Goal: Information Seeking & Learning: Find specific fact

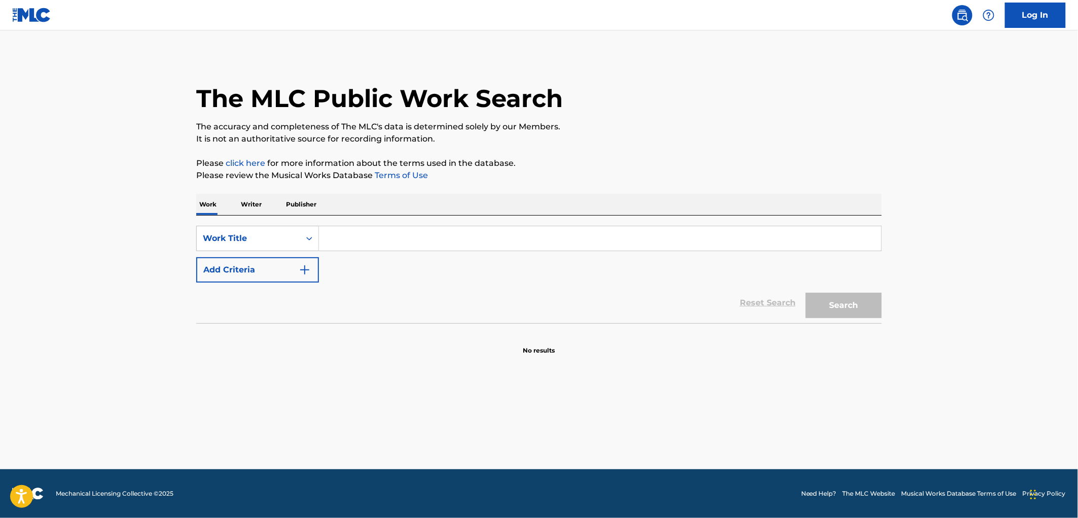
click at [416, 239] on input "Search Form" at bounding box center [600, 238] width 562 height 24
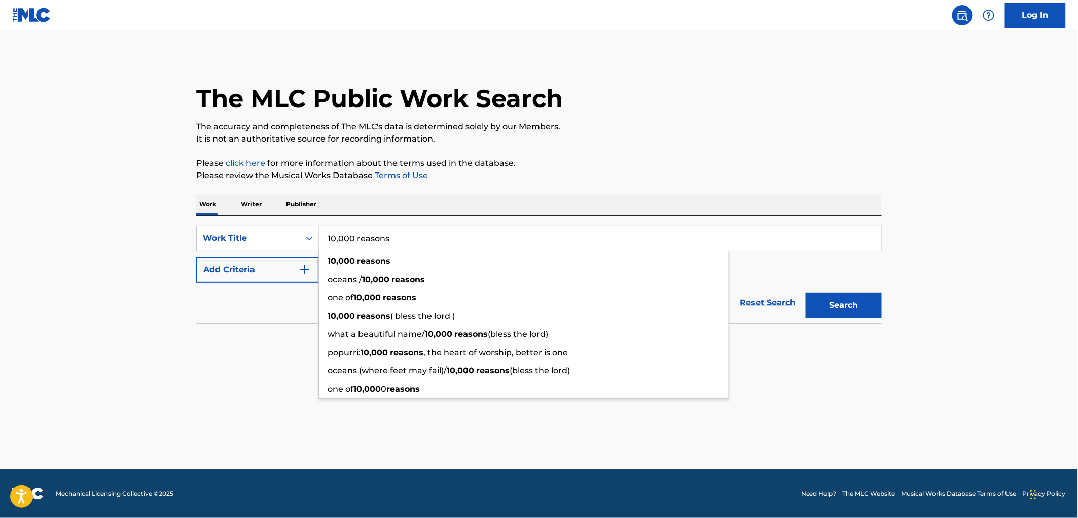
type input "10,000 reasons"
click at [806, 293] on button "Search" at bounding box center [844, 305] width 76 height 25
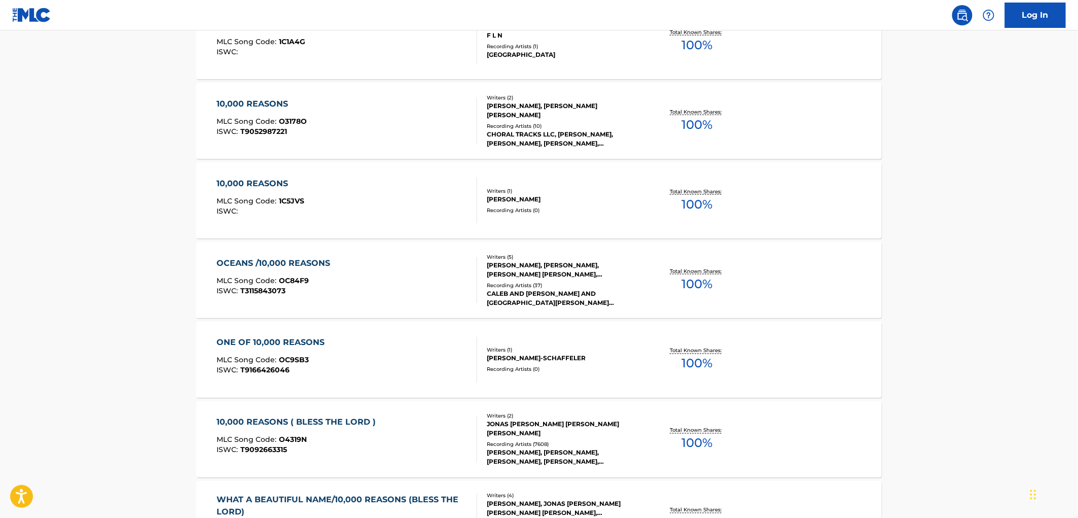
scroll to position [563, 0]
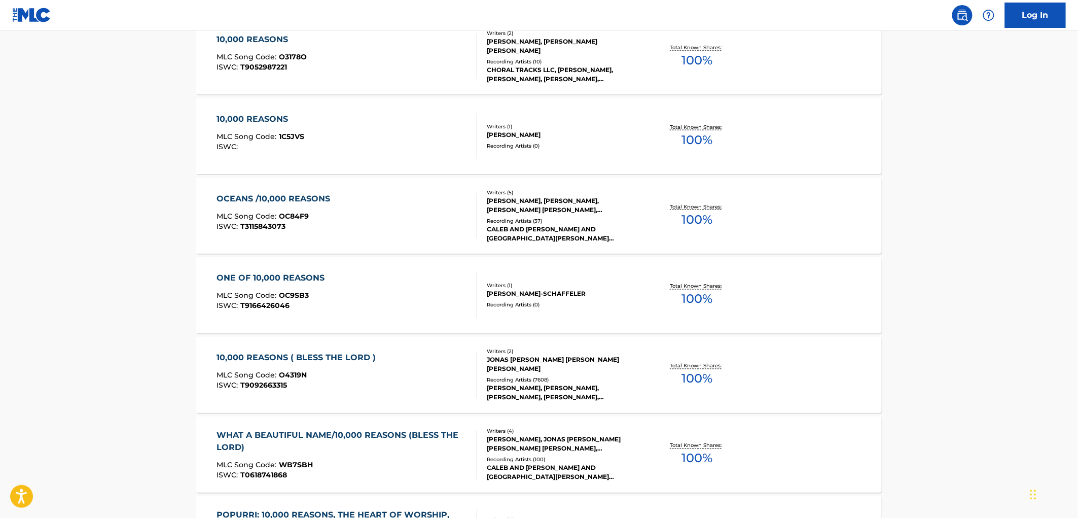
click at [336, 353] on div "10,000 REASONS ( BLESS THE LORD )" at bounding box center [299, 358] width 164 height 12
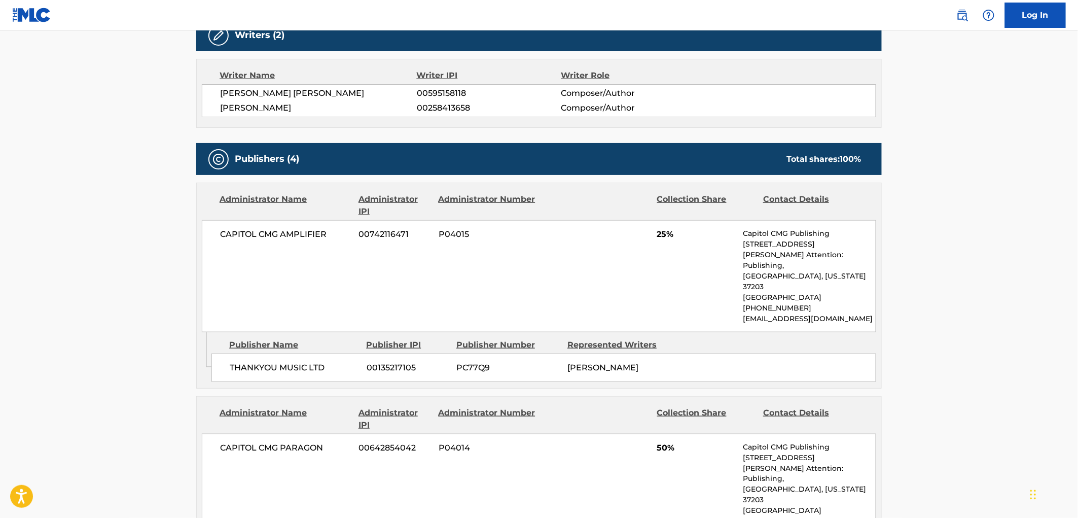
scroll to position [394, 0]
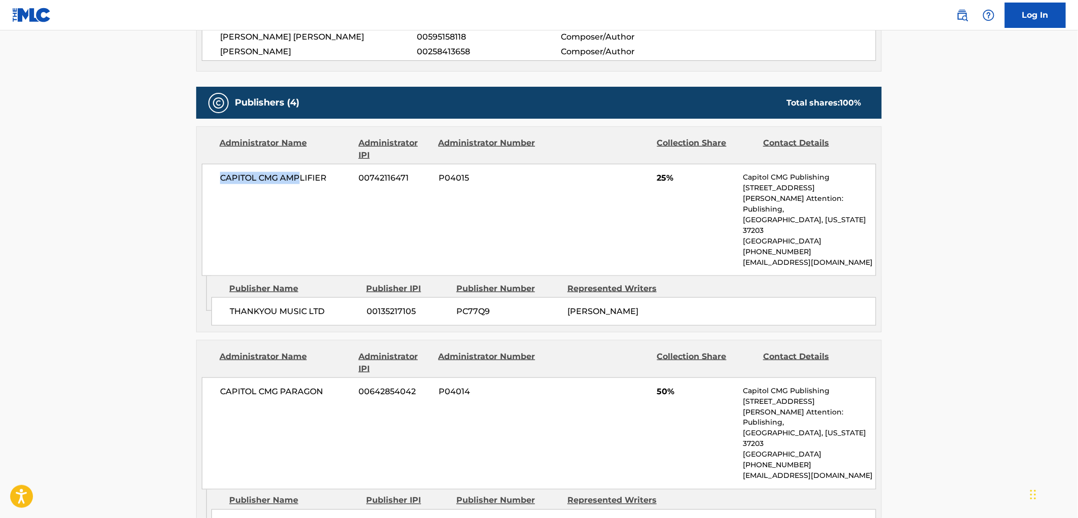
drag, startPoint x: 216, startPoint y: 180, endPoint x: 299, endPoint y: 181, distance: 82.6
click at [299, 181] on div "CAPITOL CMG AMPLIFIER 00742116471 P04015 25% Capitol CMG Publishing [STREET_ADD…" at bounding box center [539, 220] width 674 height 112
click at [284, 175] on span "CAPITOL CMG AMPLIFIER" at bounding box center [285, 178] width 131 height 12
drag, startPoint x: 233, startPoint y: 185, endPoint x: 319, endPoint y: 186, distance: 86.2
click at [319, 186] on div "CAPITOL CMG AMPLIFIER 00742116471 P04015 25% Capitol CMG Publishing [STREET_ADD…" at bounding box center [539, 220] width 674 height 112
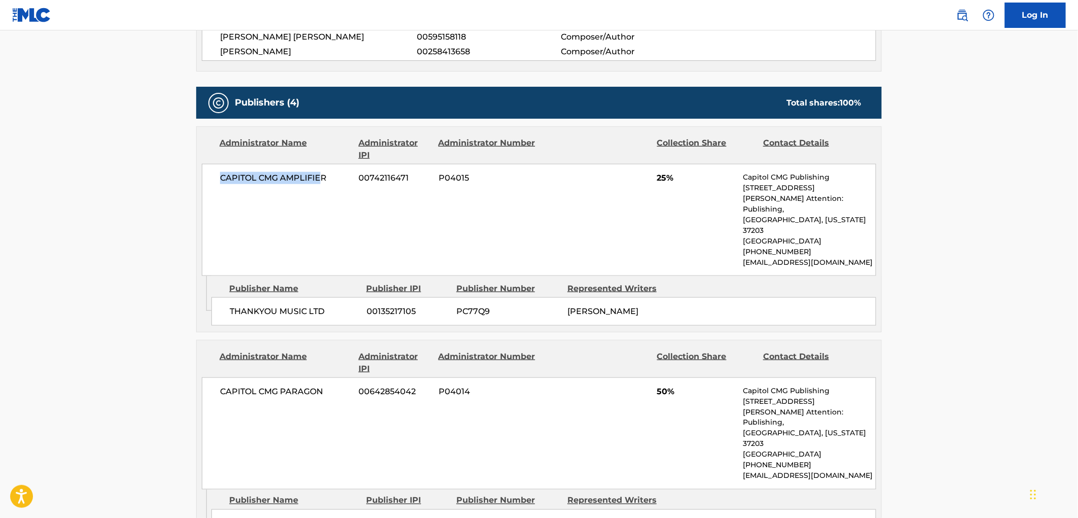
click at [322, 187] on div "CAPITOL CMG AMPLIFIER 00742116471 P04015 25% Capitol CMG Publishing [STREET_ADD…" at bounding box center [539, 220] width 674 height 112
drag, startPoint x: 231, startPoint y: 298, endPoint x: 306, endPoint y: 297, distance: 75.0
click at [306, 305] on span "THANKYOU MUSIC LTD" at bounding box center [294, 311] width 129 height 12
drag, startPoint x: 567, startPoint y: 296, endPoint x: 618, endPoint y: 312, distance: 53.2
click at [618, 312] on div "[PERSON_NAME]" at bounding box center [618, 311] width 103 height 12
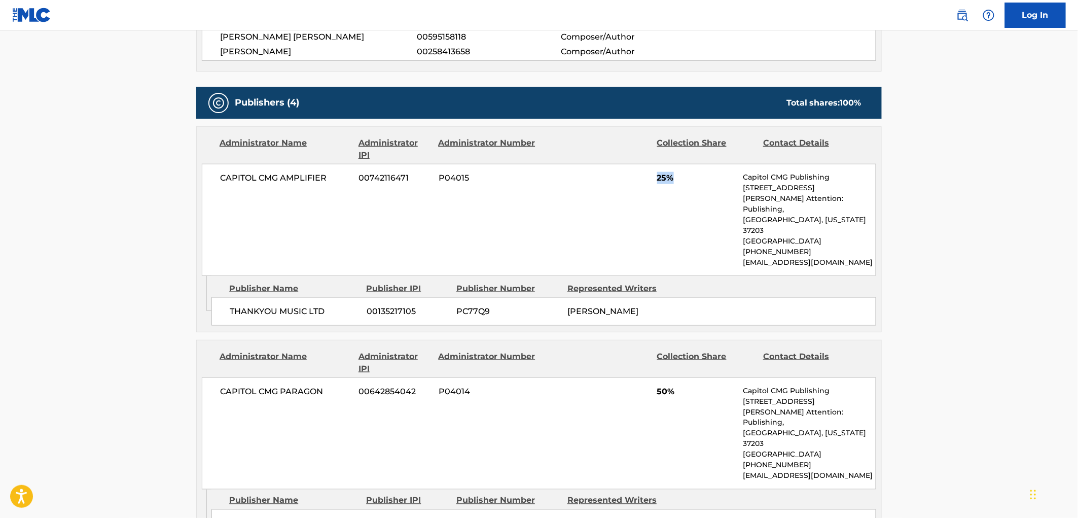
drag, startPoint x: 678, startPoint y: 185, endPoint x: 647, endPoint y: 185, distance: 30.9
click at [647, 185] on div "CAPITOL CMG AMPLIFIER 00742116471 P04015 25% Capitol CMG Publishing [STREET_ADD…" at bounding box center [539, 220] width 674 height 112
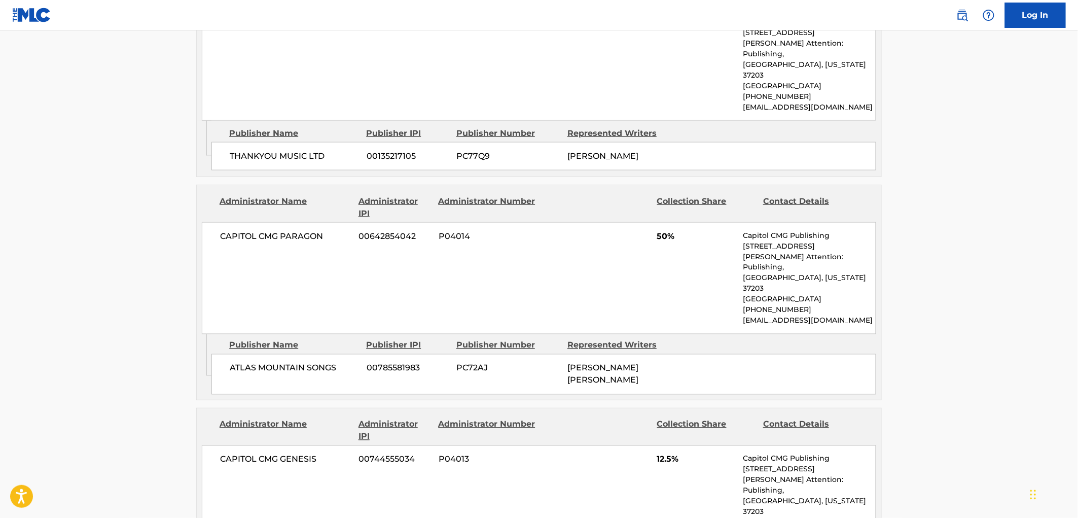
scroll to position [563, 0]
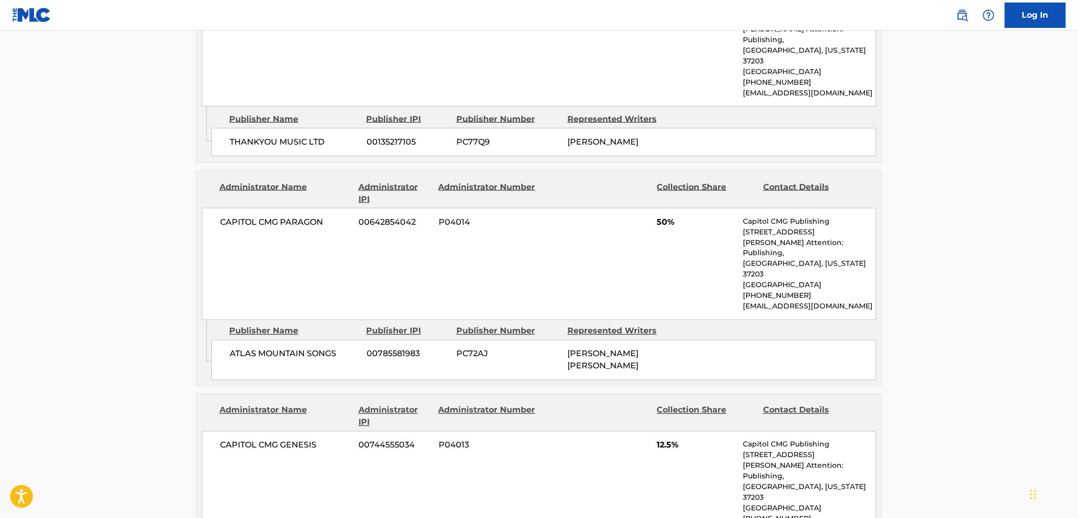
click at [668, 227] on span "50%" at bounding box center [696, 222] width 79 height 12
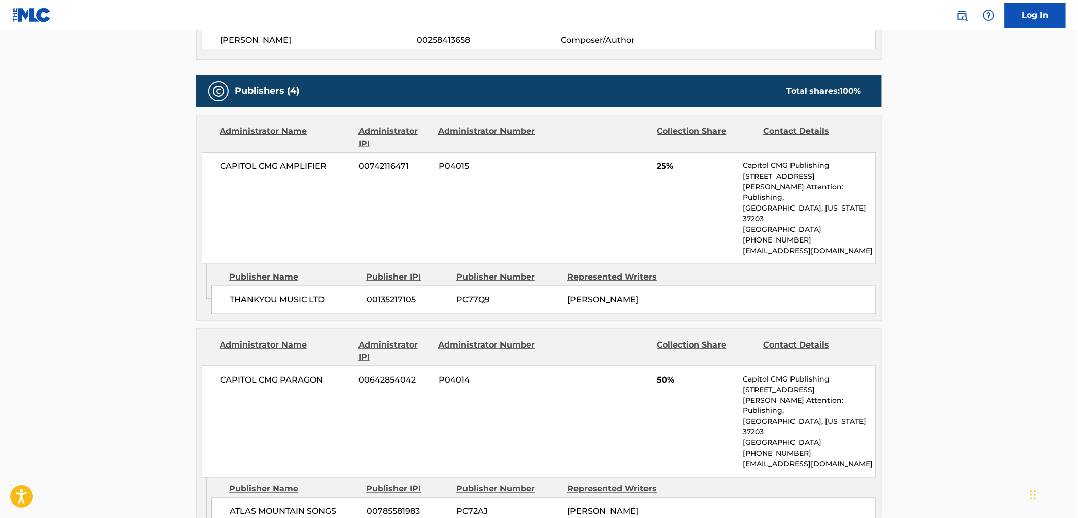
scroll to position [0, 0]
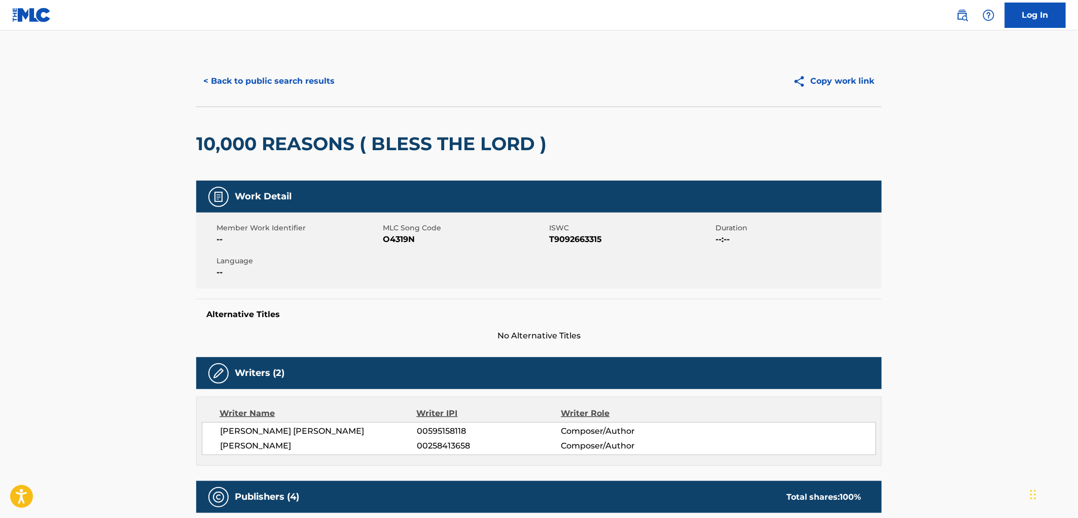
click at [231, 82] on button "< Back to public search results" at bounding box center [269, 80] width 146 height 25
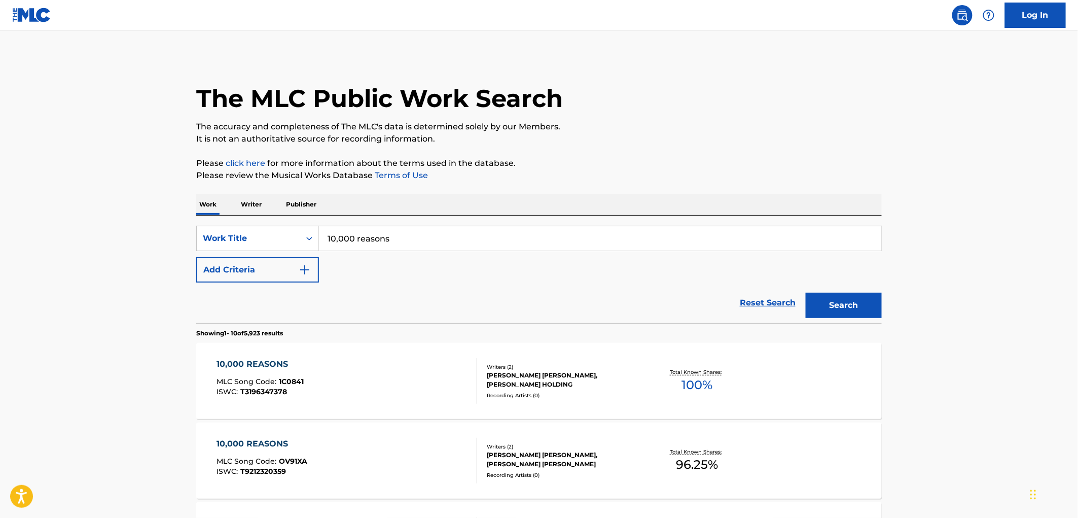
click at [775, 301] on link "Reset Search" at bounding box center [768, 303] width 66 height 22
